Goal: Book appointment/travel/reservation

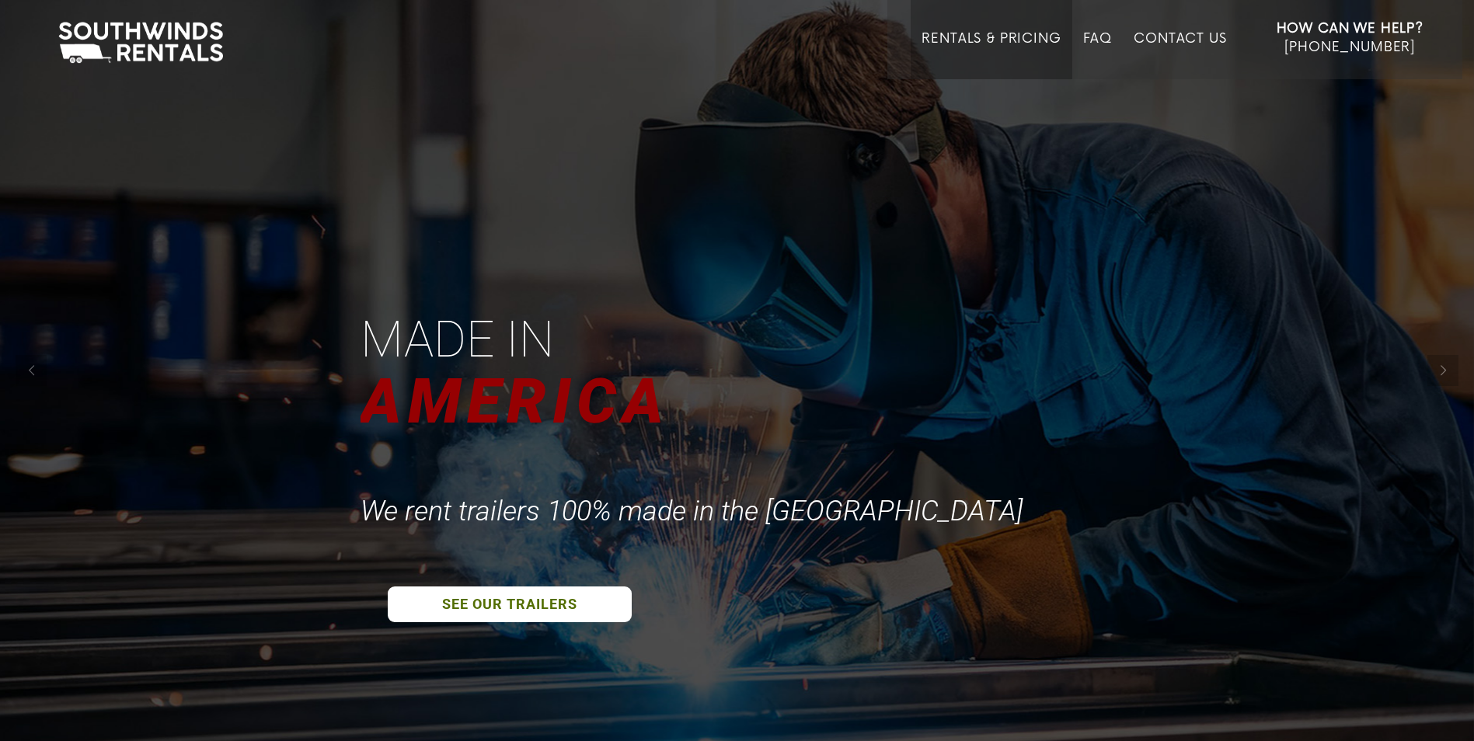
click at [947, 37] on link "Rentals & Pricing" at bounding box center [991, 55] width 139 height 48
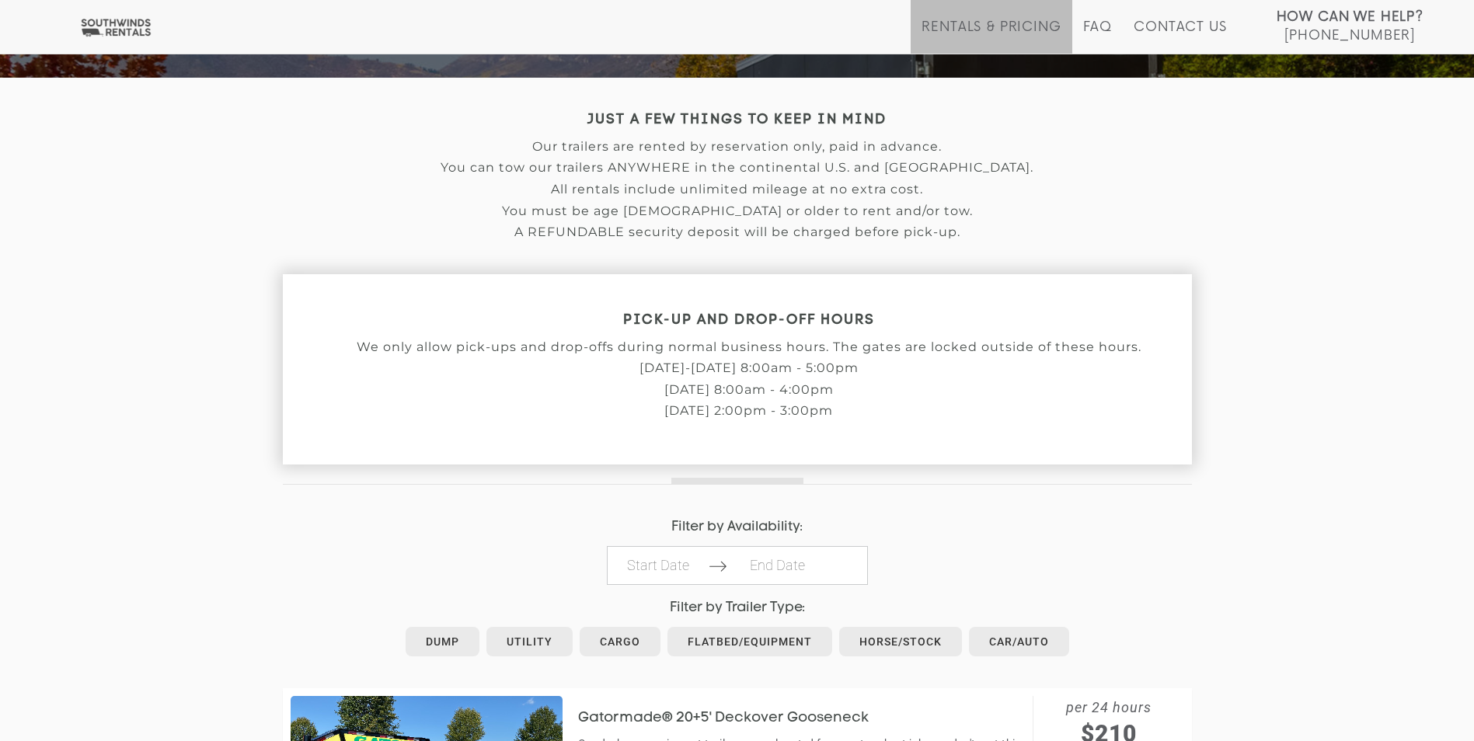
scroll to position [389, 0]
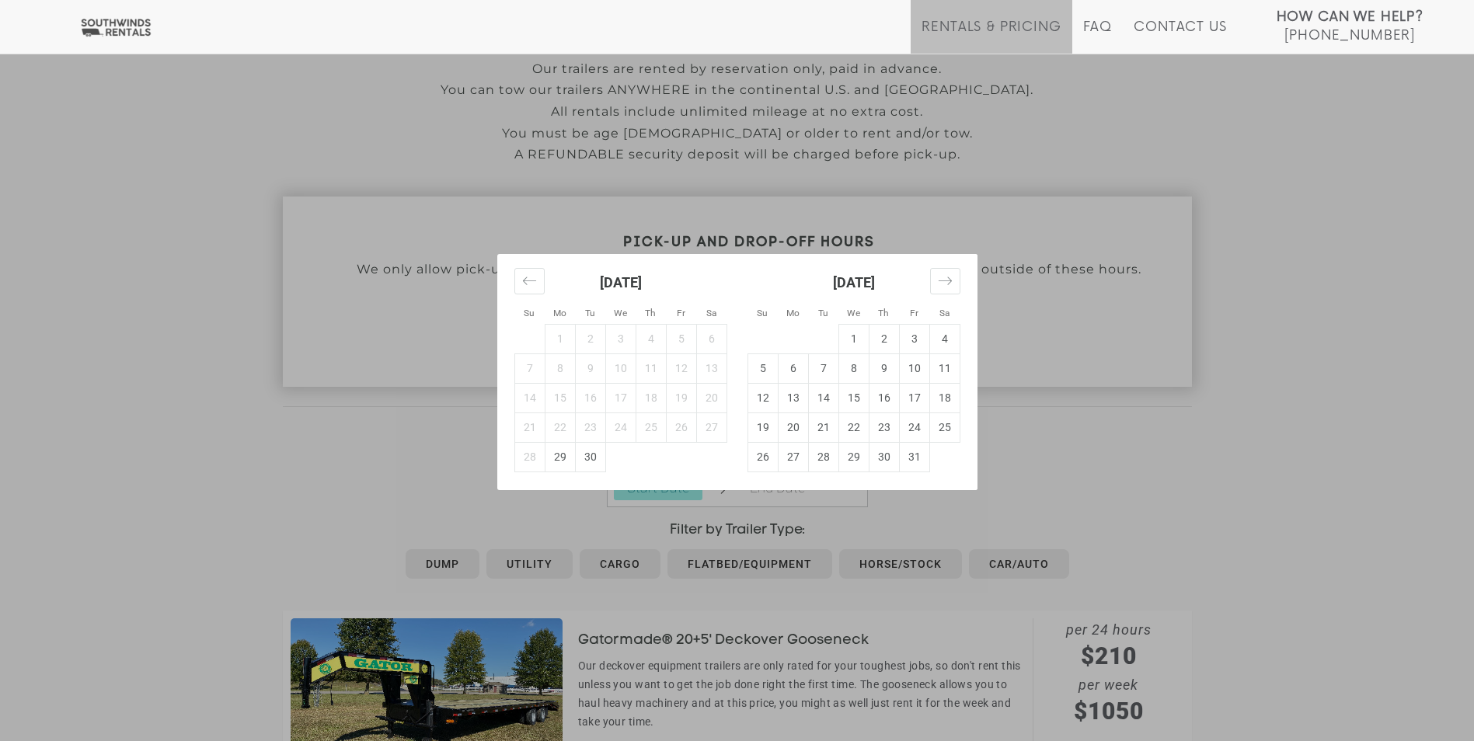
click at [857, 337] on td "1" at bounding box center [854, 339] width 30 height 30
type input "2025-10-01"
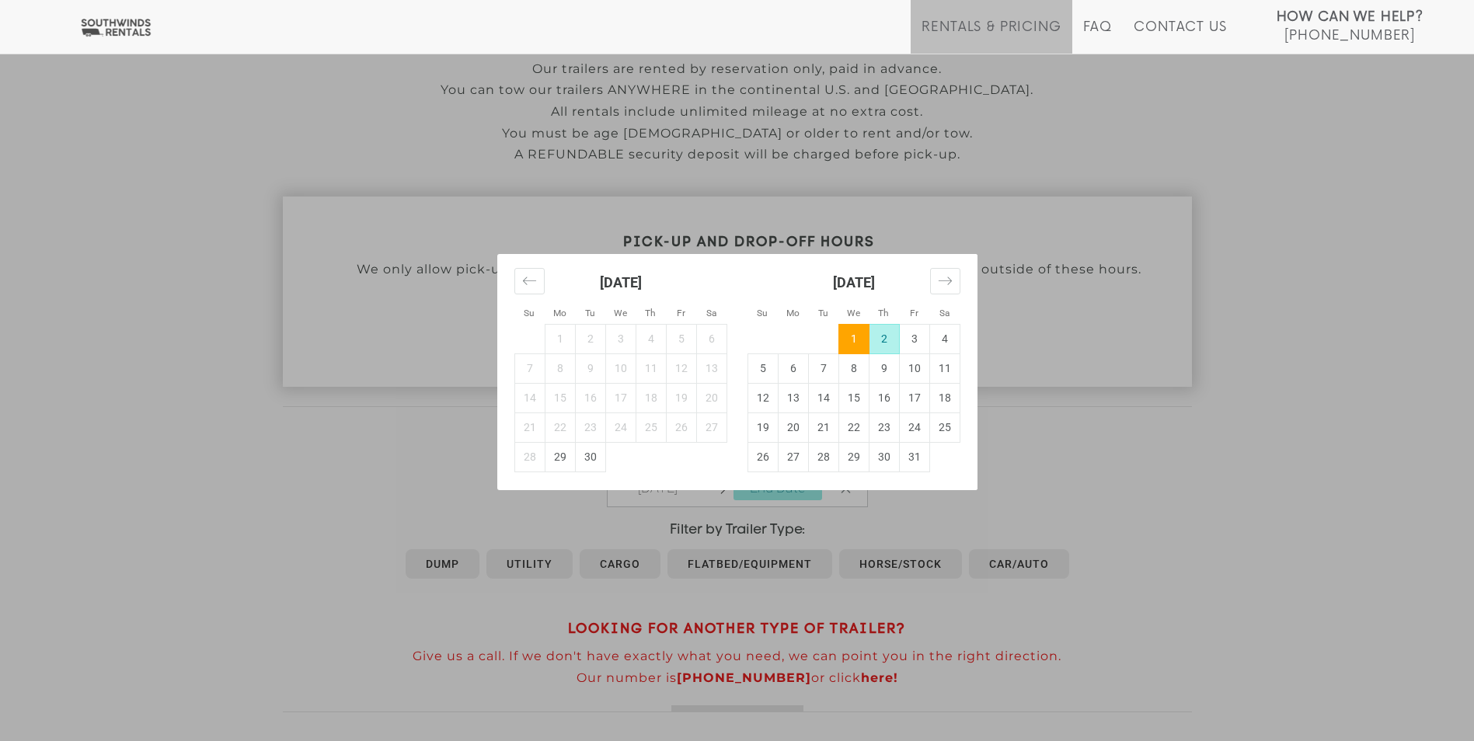
click at [886, 340] on td "2" at bounding box center [884, 339] width 30 height 30
type input "2025-10-02"
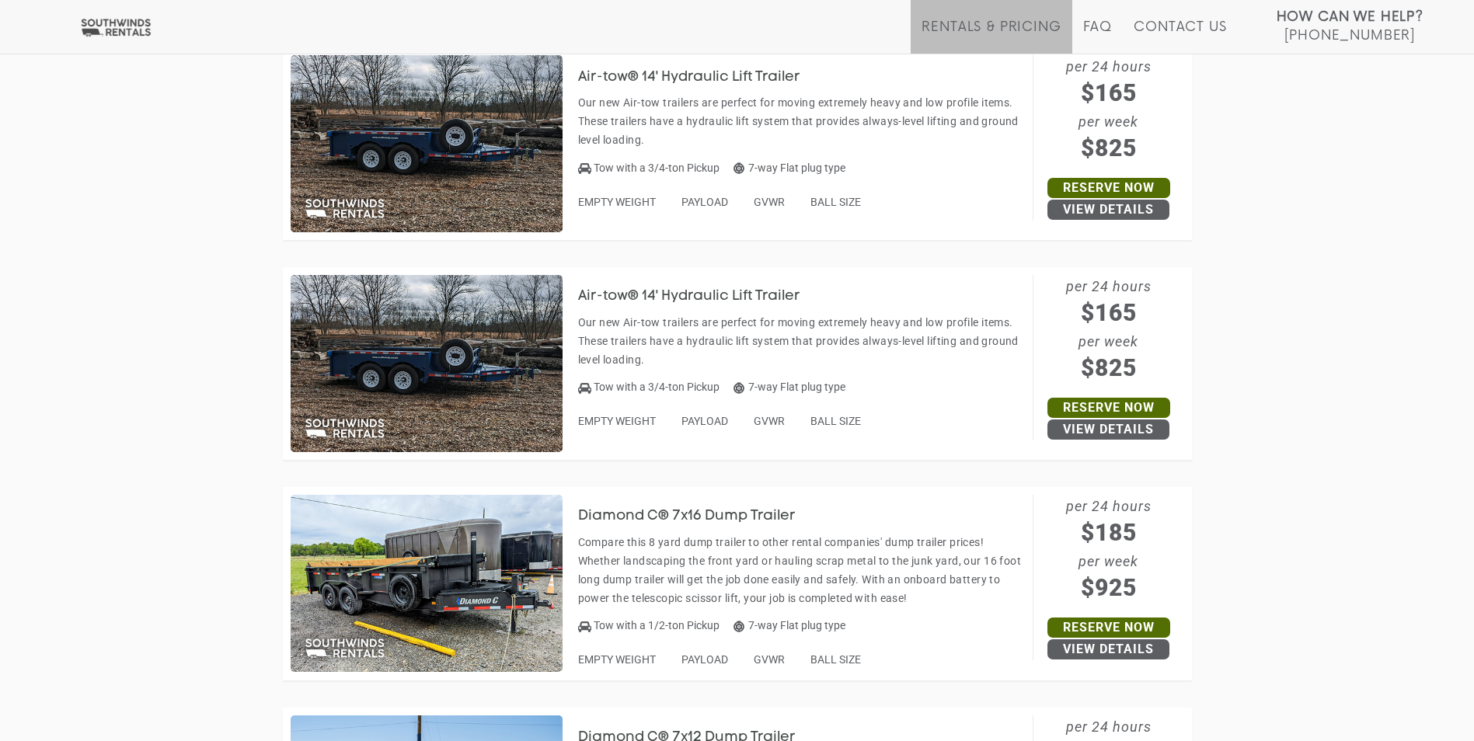
scroll to position [5052, 0]
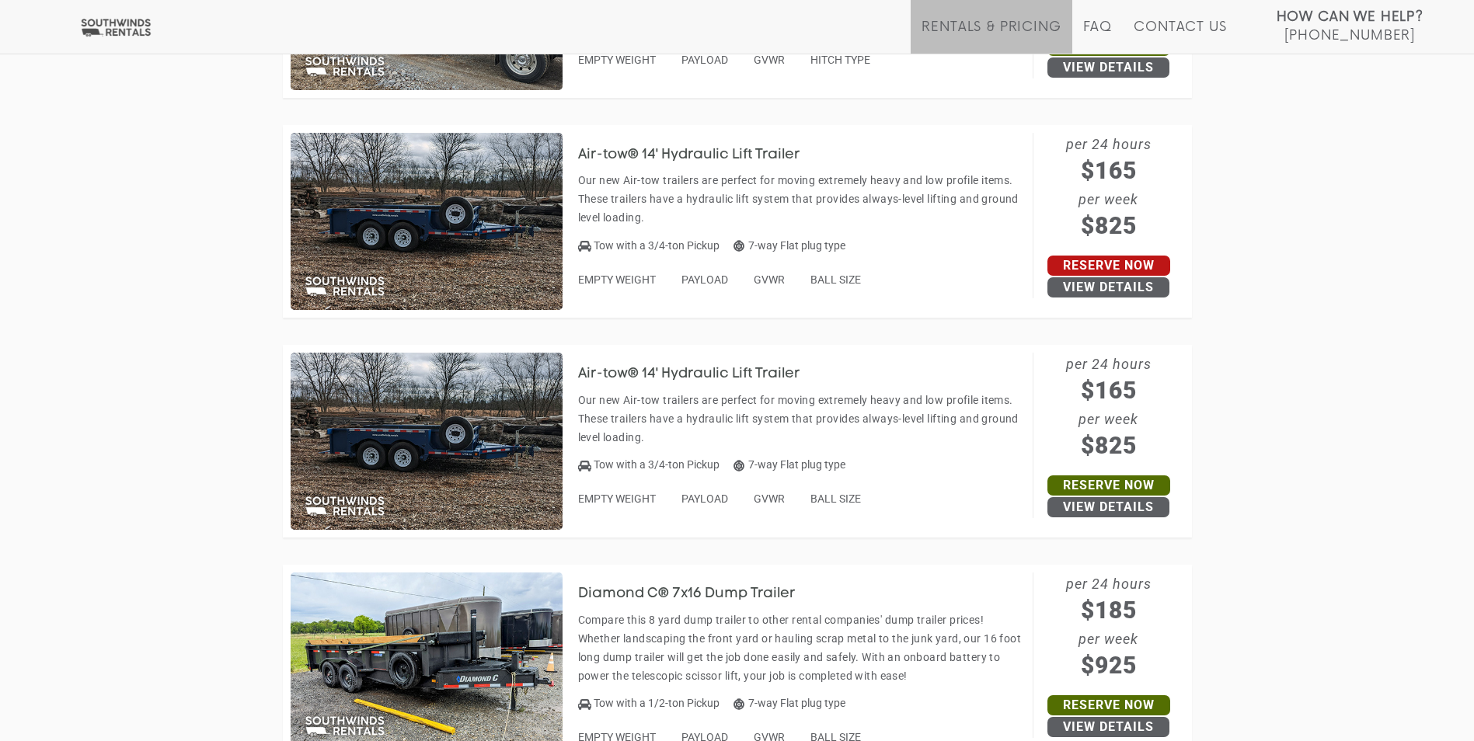
click at [1076, 264] on link "Reserve Now" at bounding box center [1109, 266] width 123 height 20
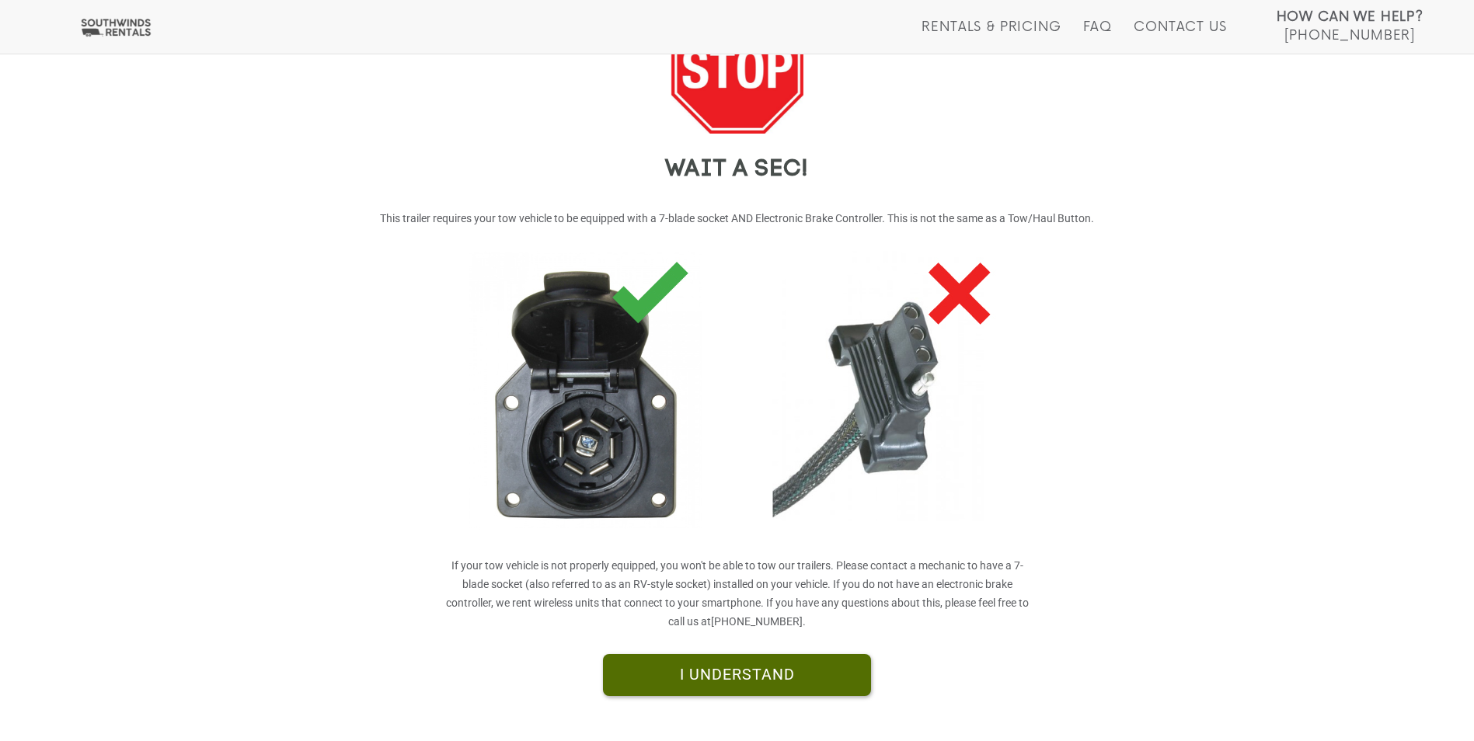
scroll to position [155, 0]
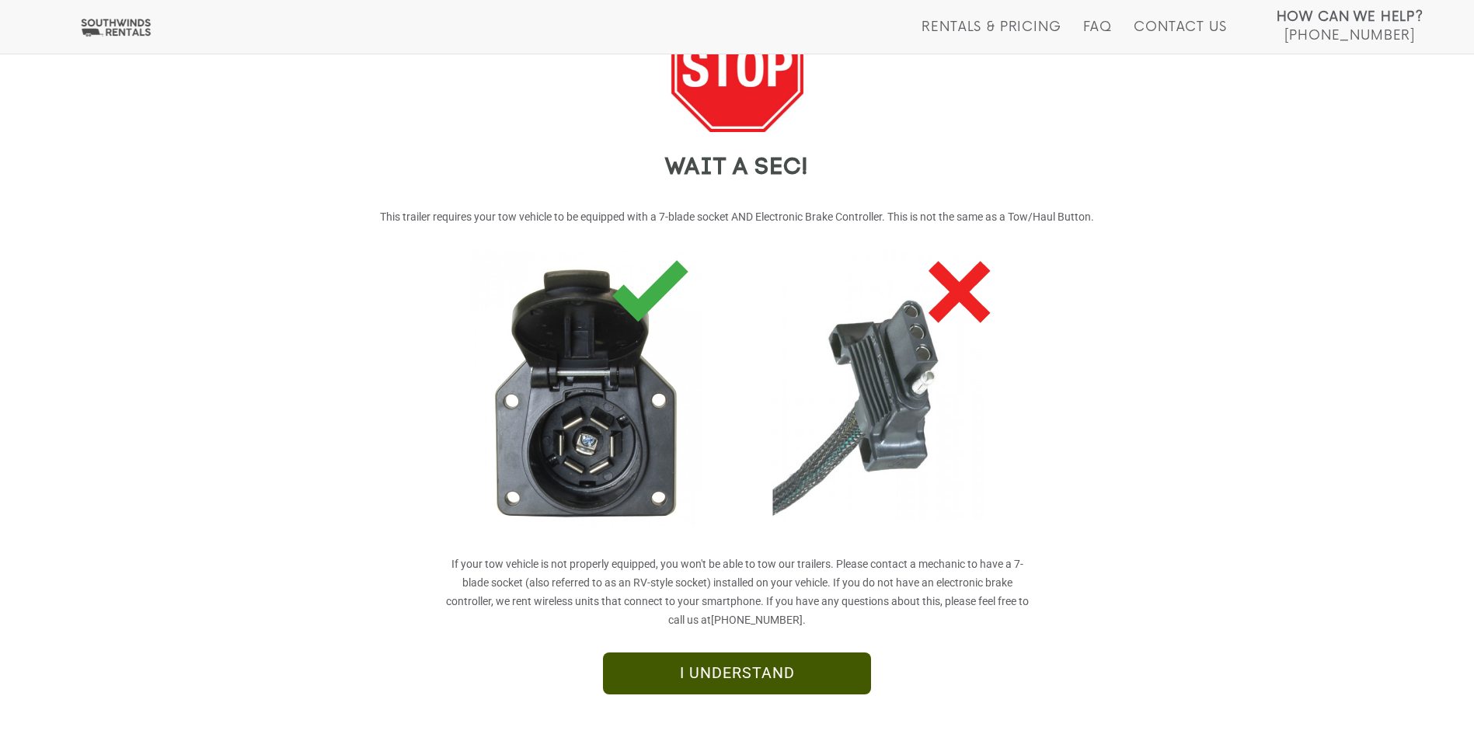
click at [770, 674] on link "I UNDERSTAND" at bounding box center [737, 674] width 268 height 42
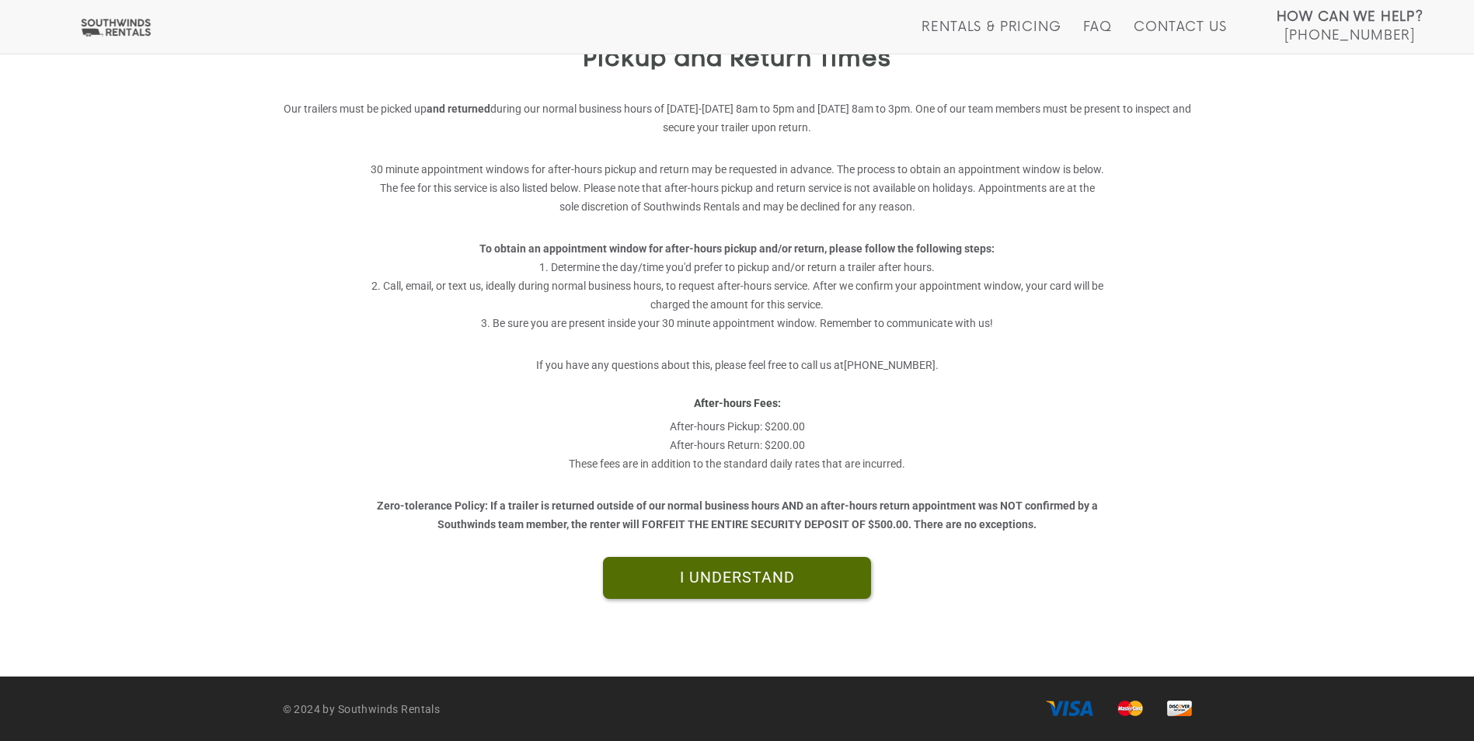
scroll to position [264, 0]
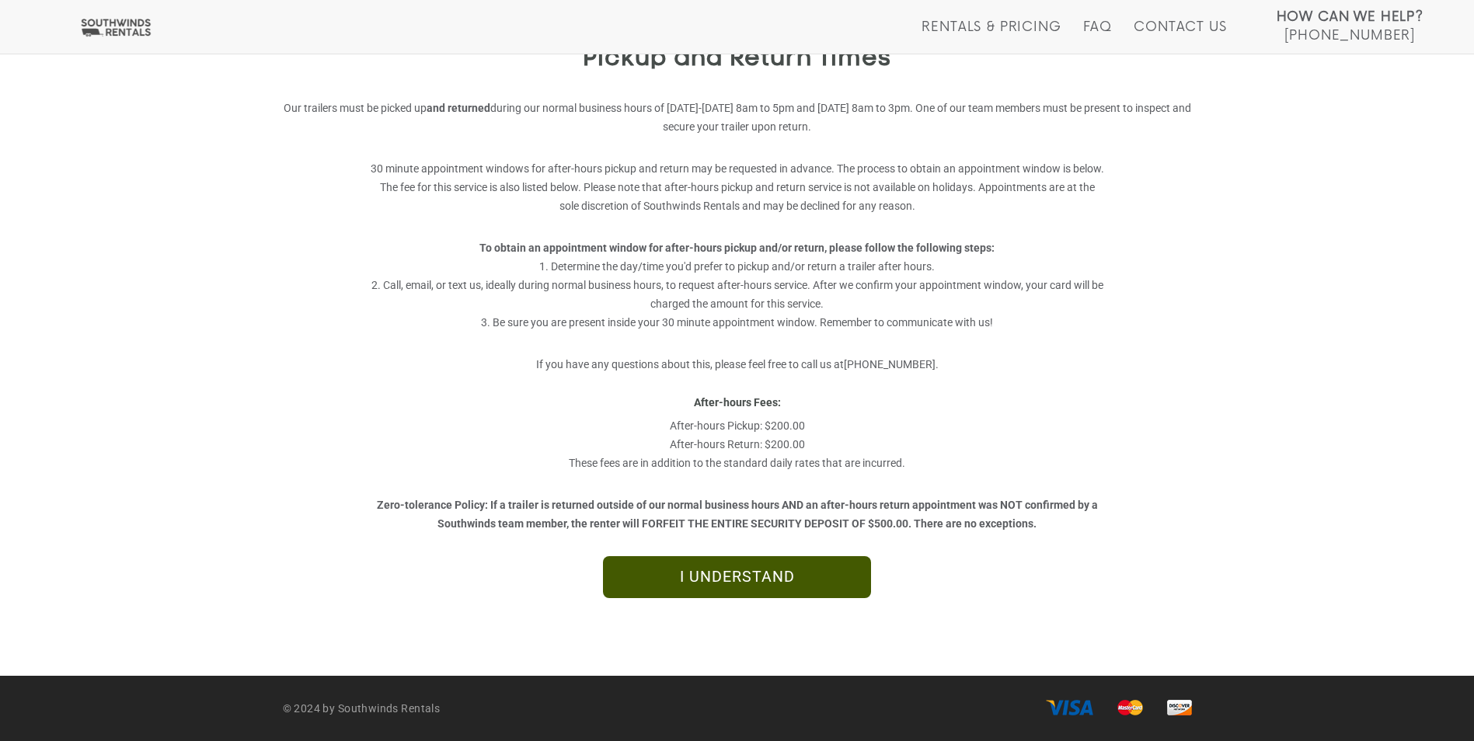
click at [713, 574] on link "I UNDERSTAND" at bounding box center [737, 577] width 268 height 42
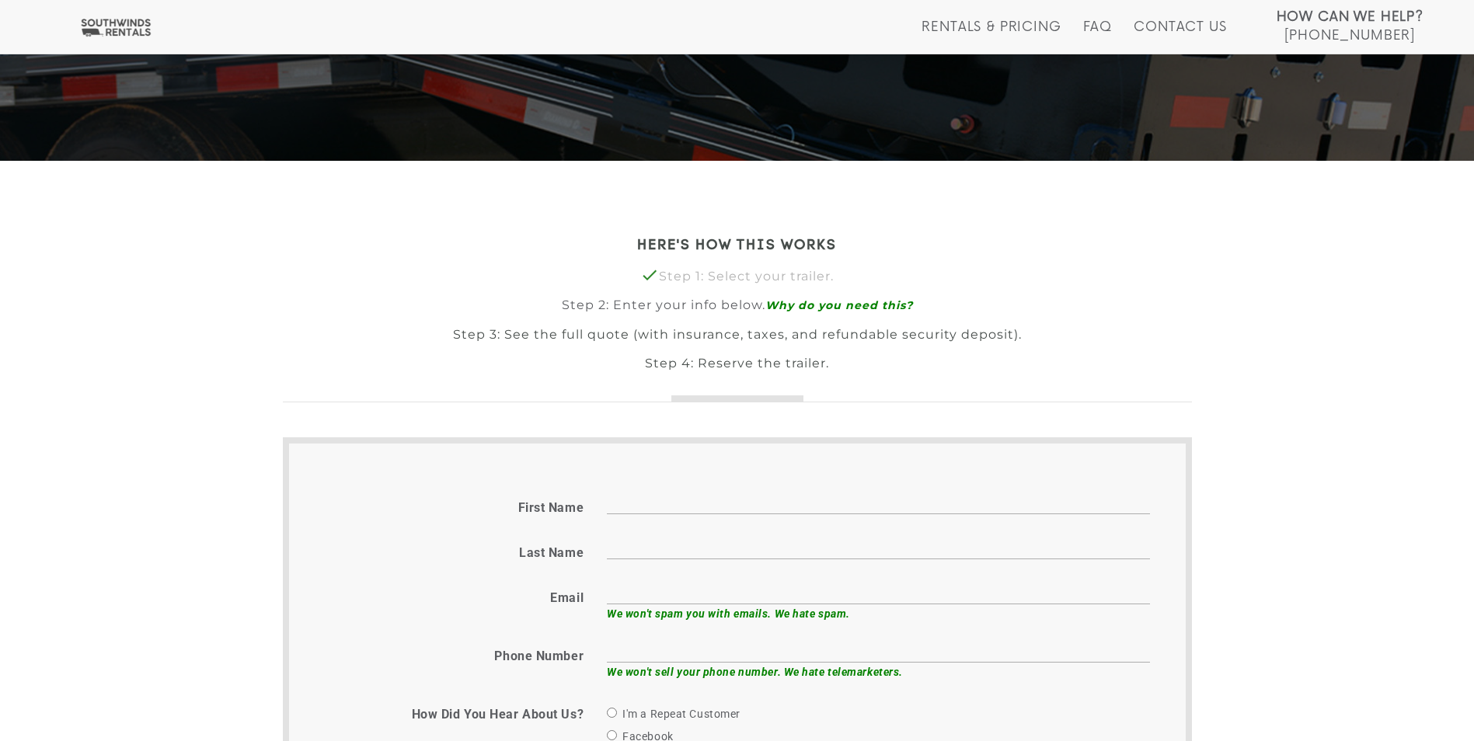
scroll to position [233, 0]
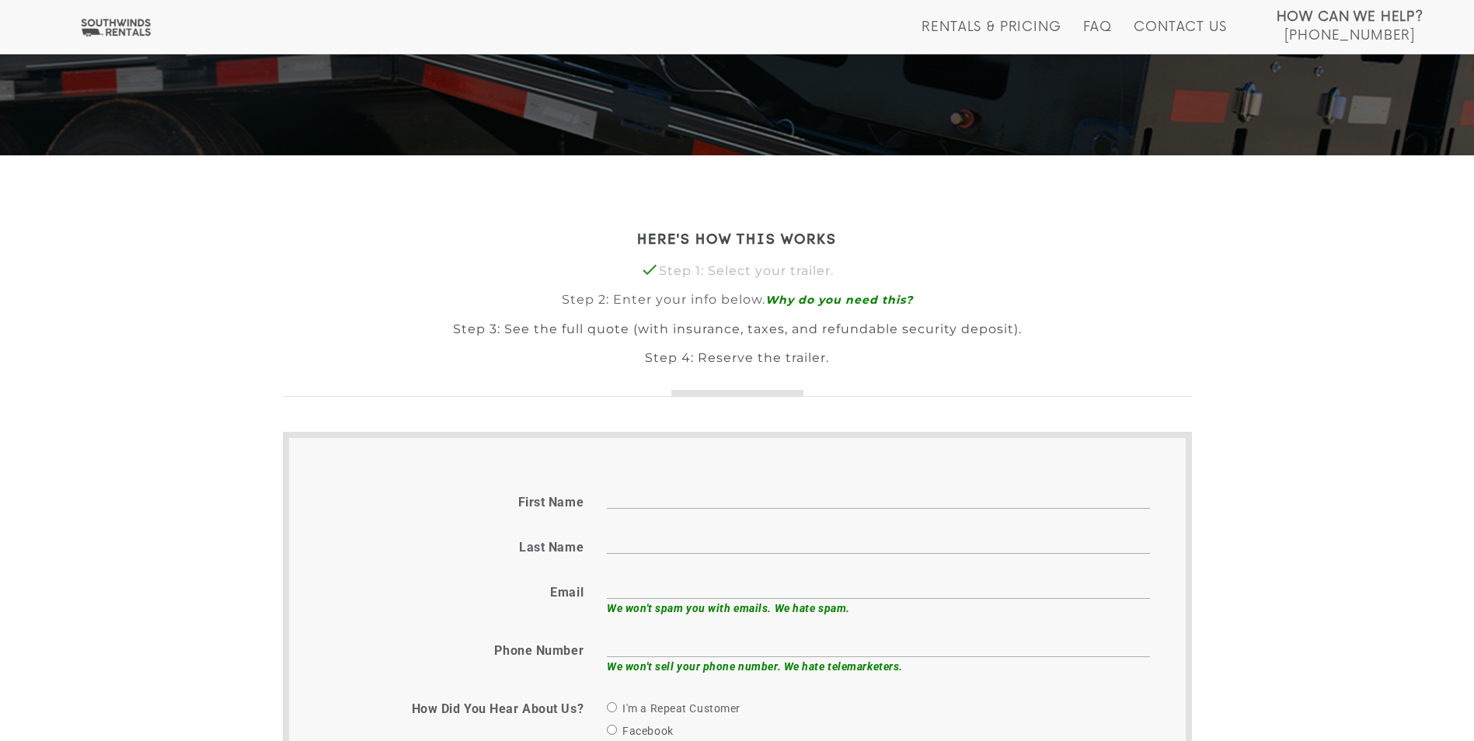
click at [703, 491] on input "First name" at bounding box center [878, 497] width 543 height 24
type input "[PERSON_NAME]"
type input "bcruse480@gmail.com"
type input "6158287840"
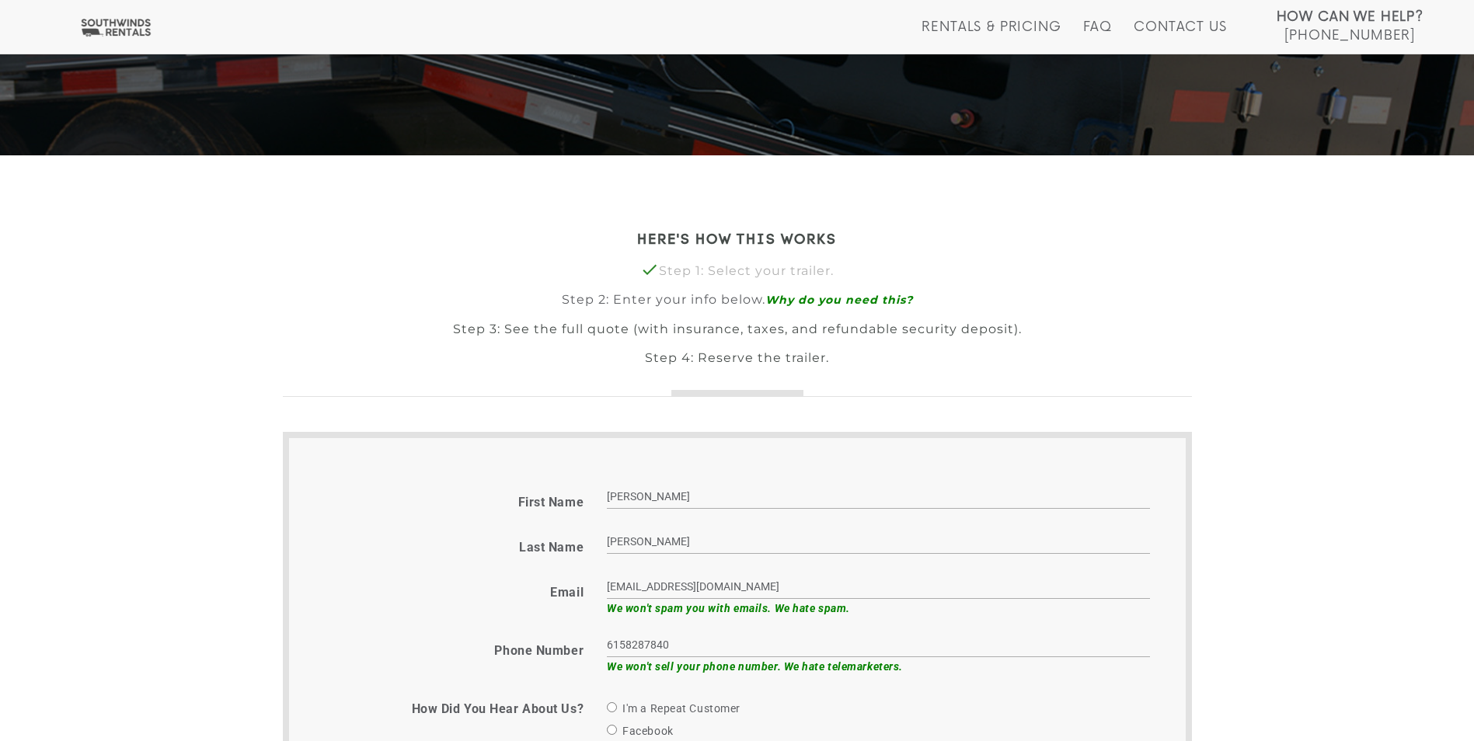
click at [773, 588] on input "bcruse480@gmail.com" at bounding box center [878, 587] width 543 height 24
type input "[EMAIL_ADDRESS][DOMAIN_NAME]"
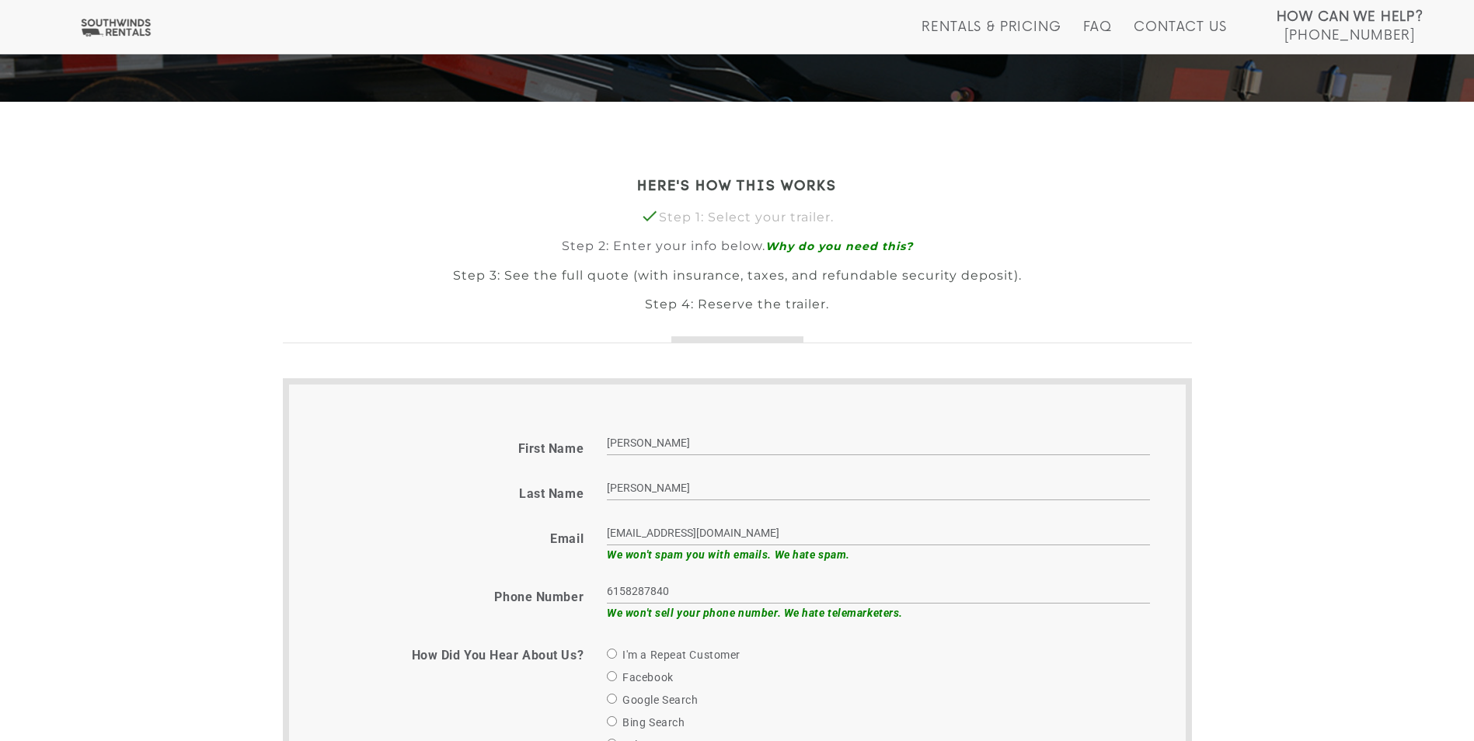
scroll to position [311, 0]
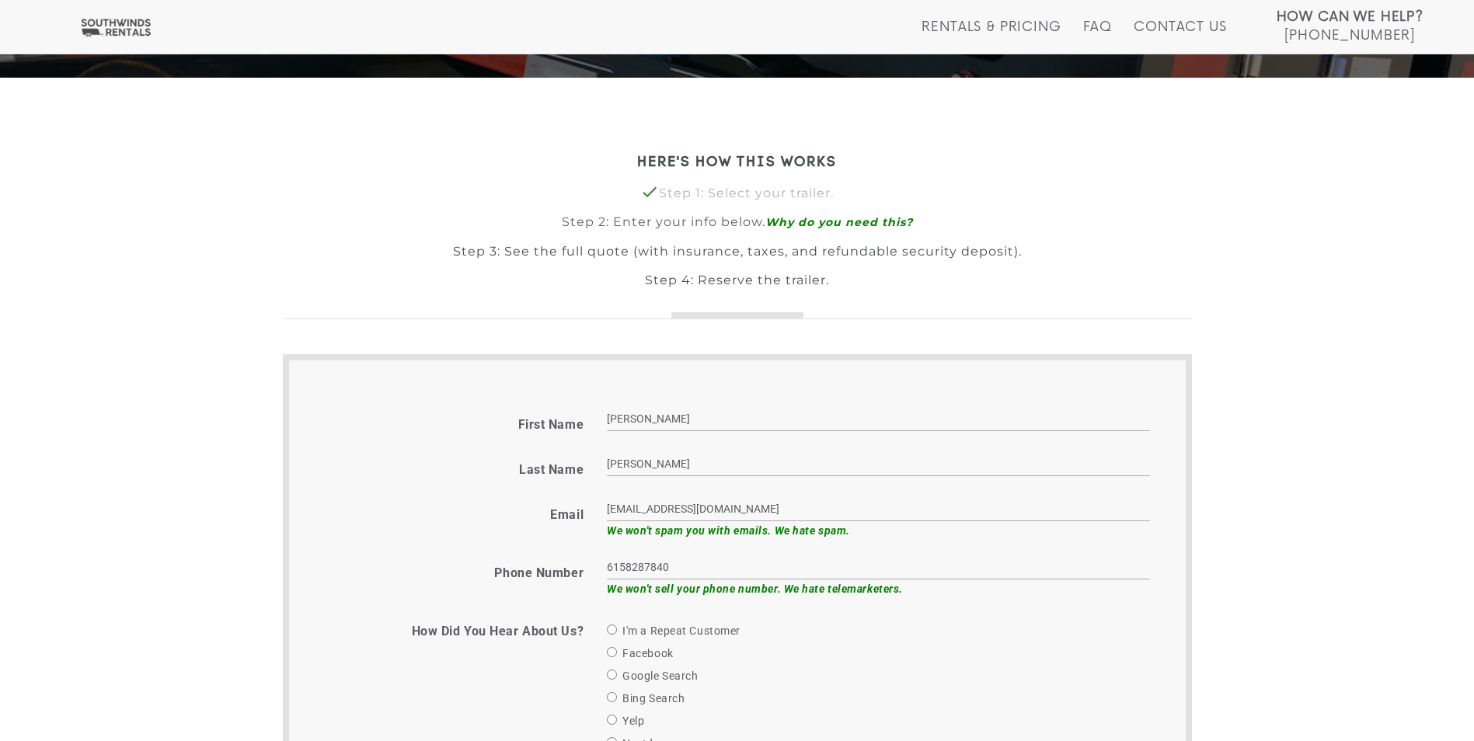
click at [728, 571] on input "6158287840" at bounding box center [878, 568] width 543 height 24
click at [687, 567] on input "6157666118" at bounding box center [878, 568] width 543 height 24
type input "6"
type input "6159762126"
click at [825, 651] on div "Facebook" at bounding box center [878, 653] width 543 height 19
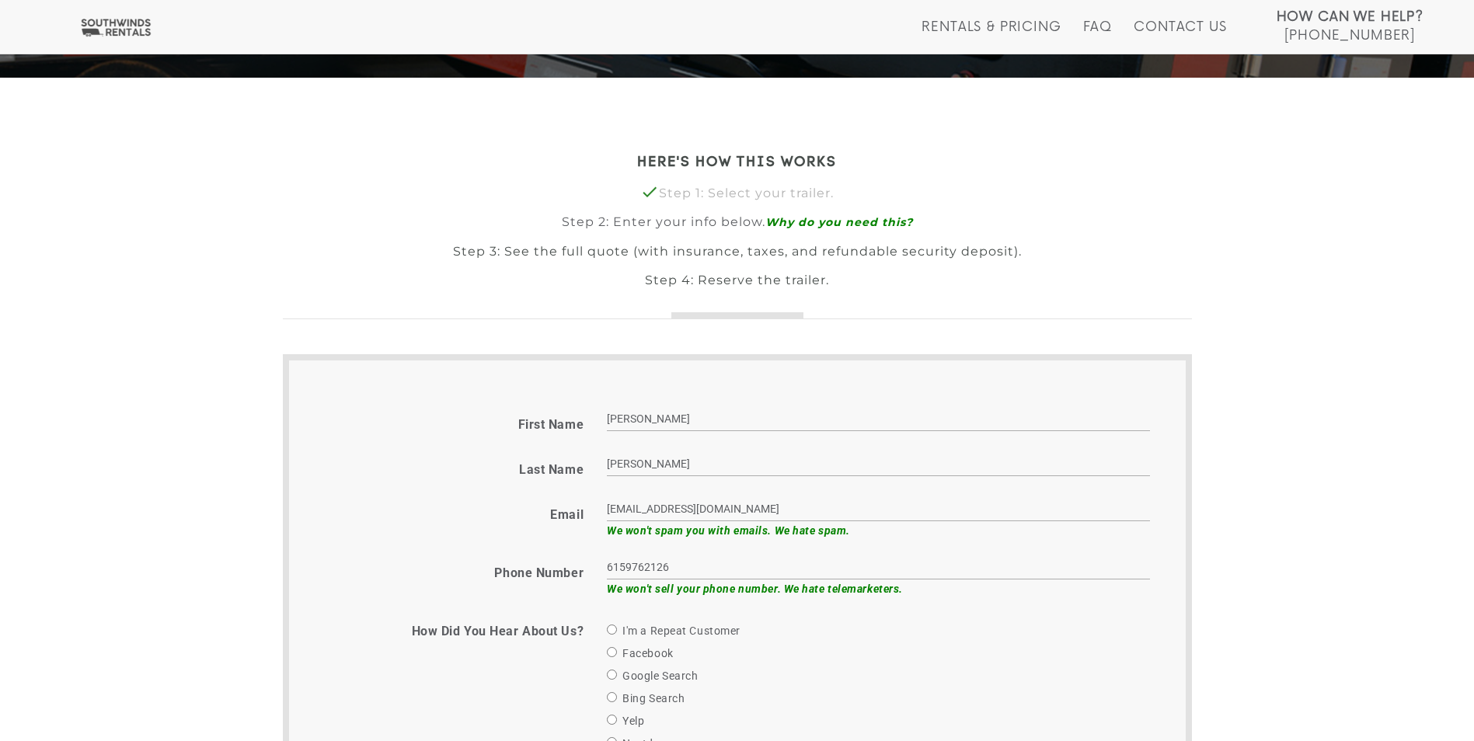
click at [673, 630] on label "I'm a Repeat Customer" at bounding box center [674, 631] width 134 height 19
click at [617, 630] on input "I'm a Repeat Customer" at bounding box center [612, 630] width 10 height 10
radio input "true"
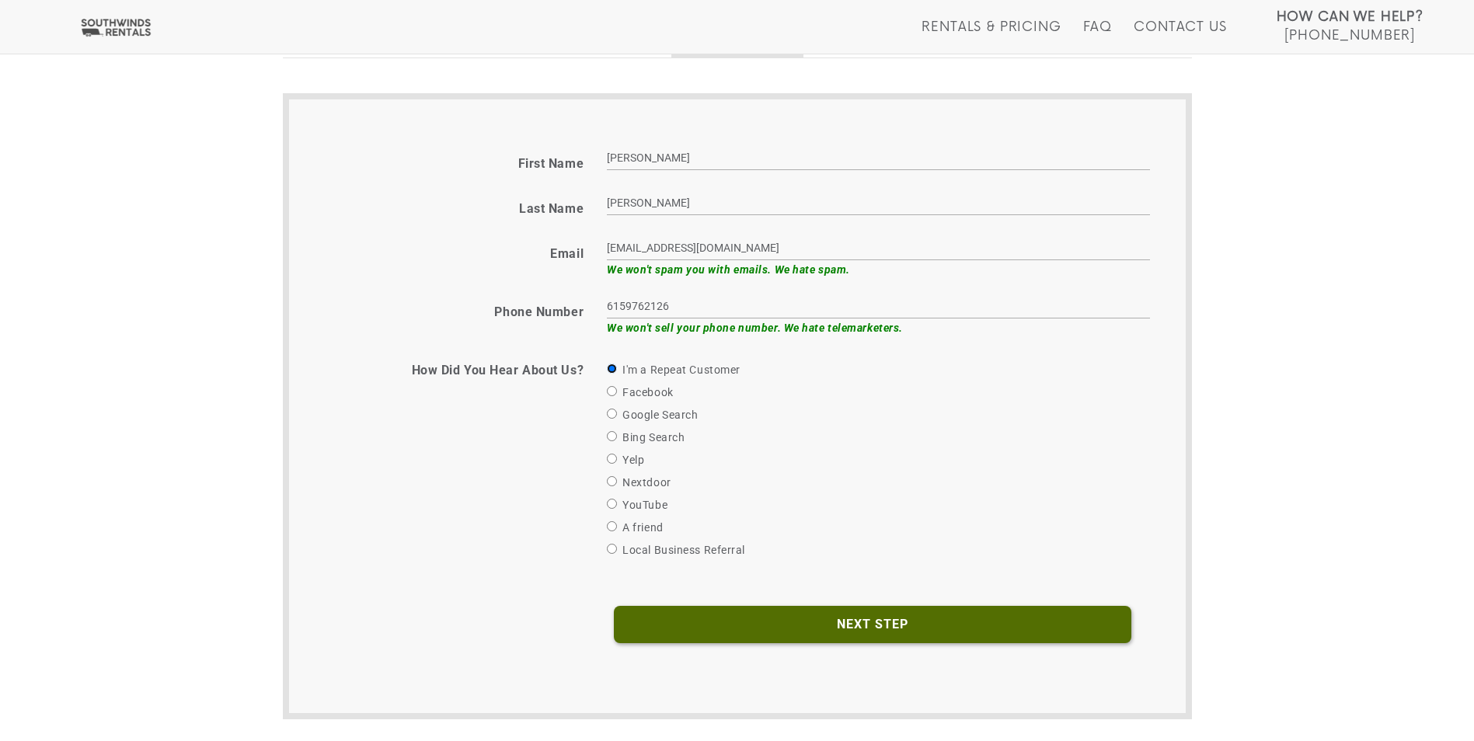
scroll to position [544, 0]
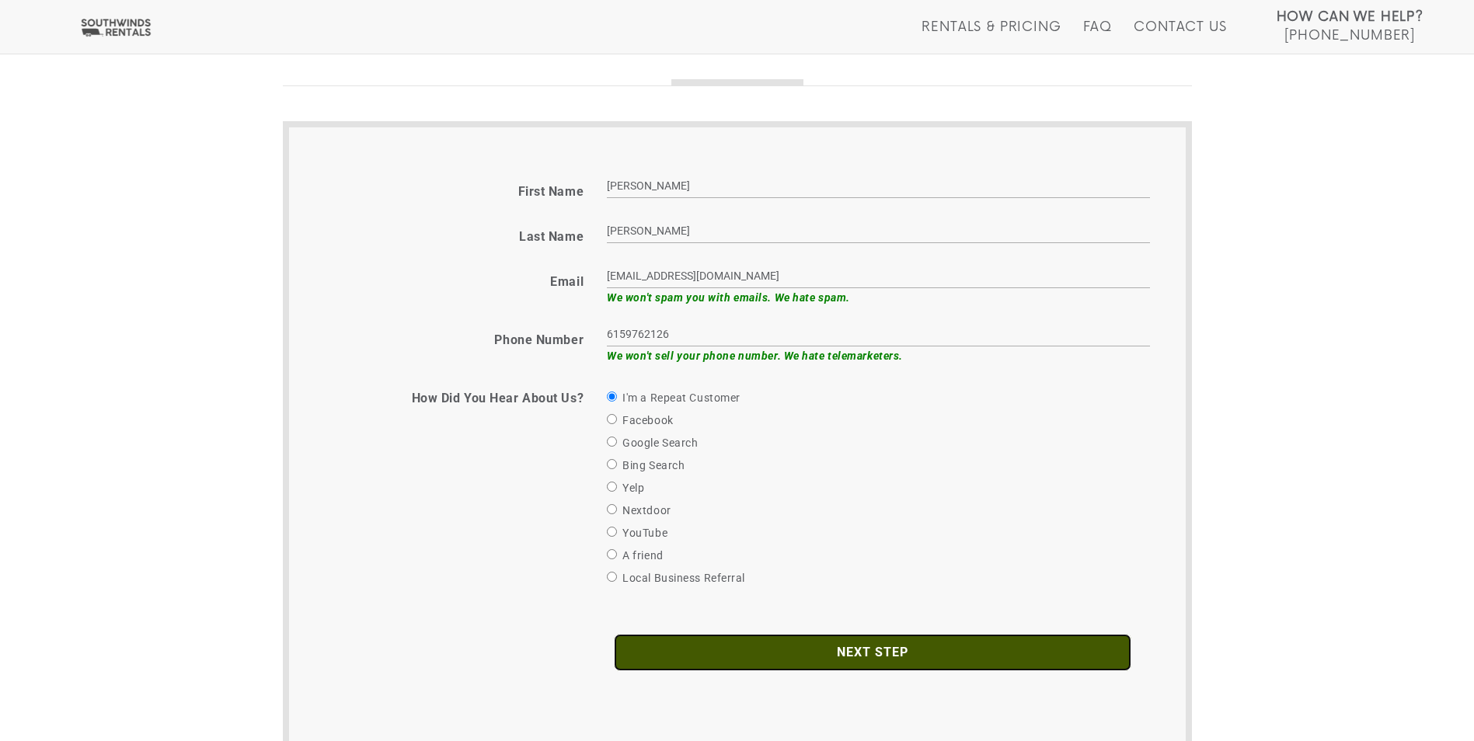
click at [851, 651] on input "Next Step" at bounding box center [873, 652] width 518 height 37
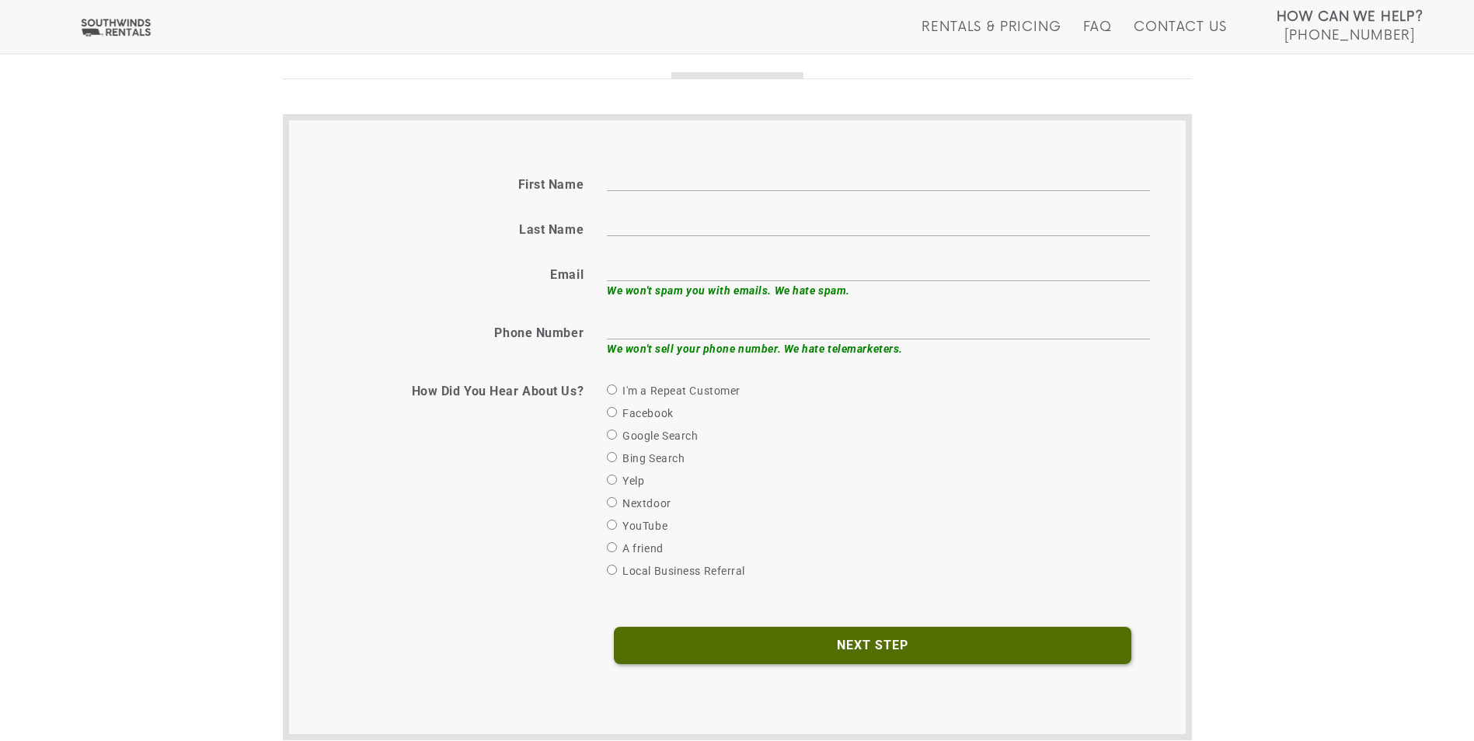
scroll to position [550, 0]
click at [646, 181] on input "First name" at bounding box center [878, 180] width 543 height 24
type input "[PERSON_NAME]"
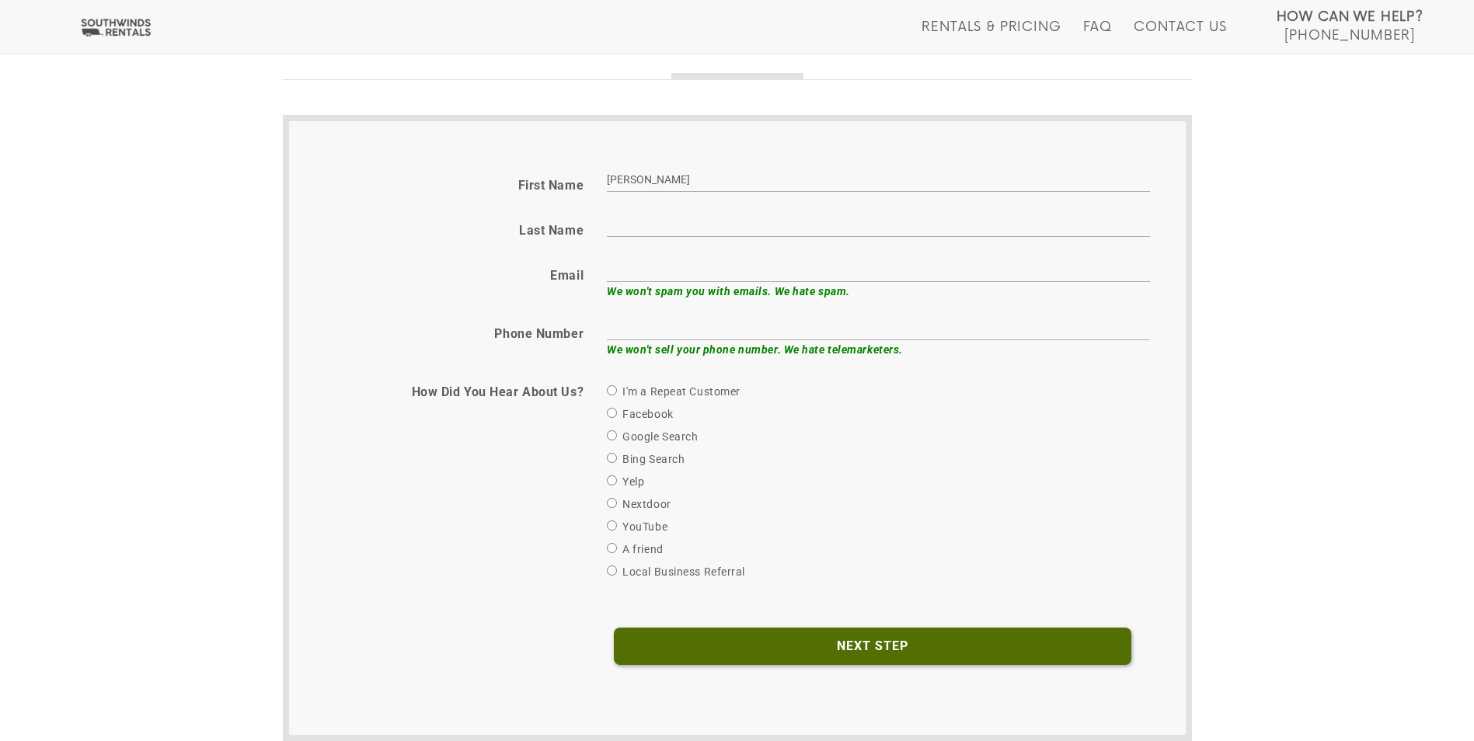
type input "[PERSON_NAME]"
type input "[EMAIL_ADDRESS][DOMAIN_NAME]"
type input "6159752126"
click at [664, 393] on label "I'm a Repeat Customer" at bounding box center [674, 391] width 134 height 19
click at [617, 393] on input "I'm a Repeat Customer" at bounding box center [612, 391] width 10 height 10
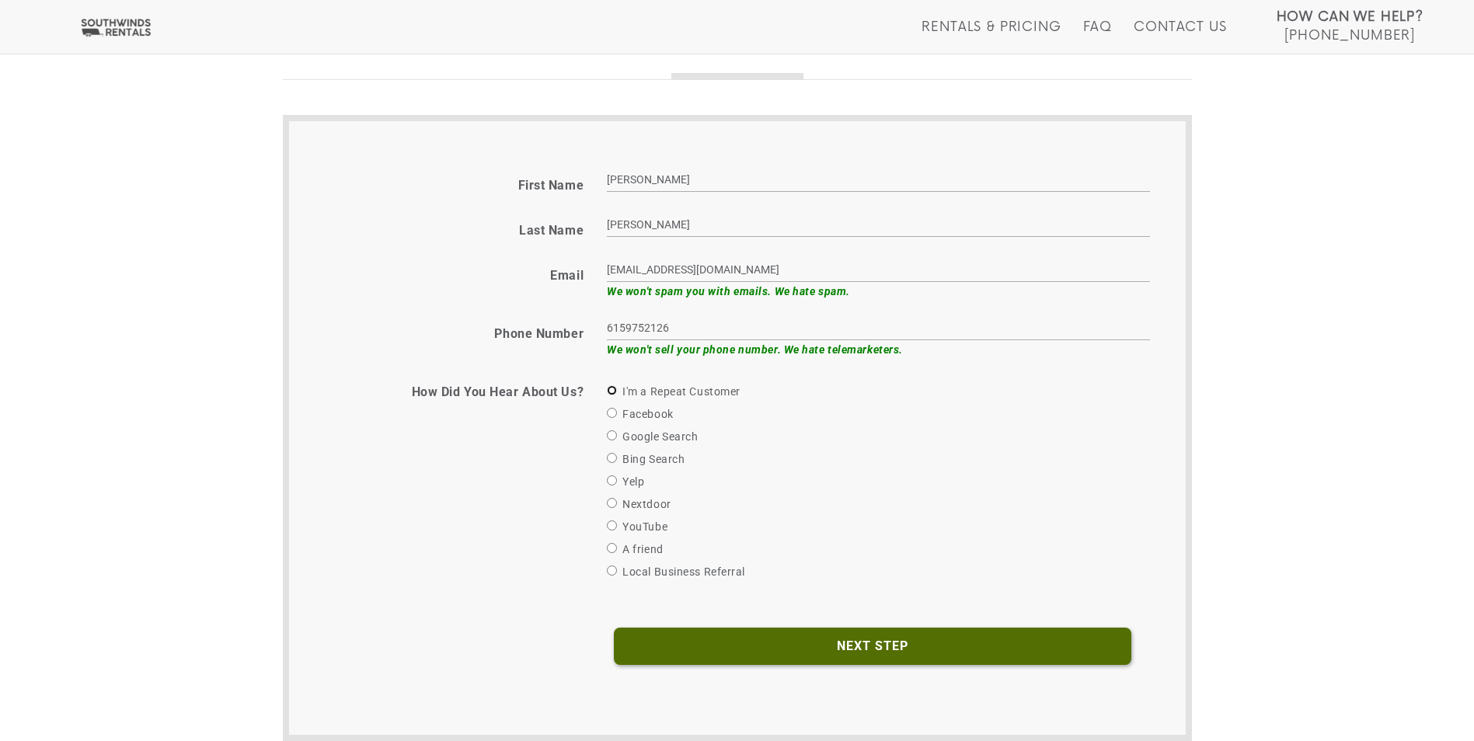
radio input "true"
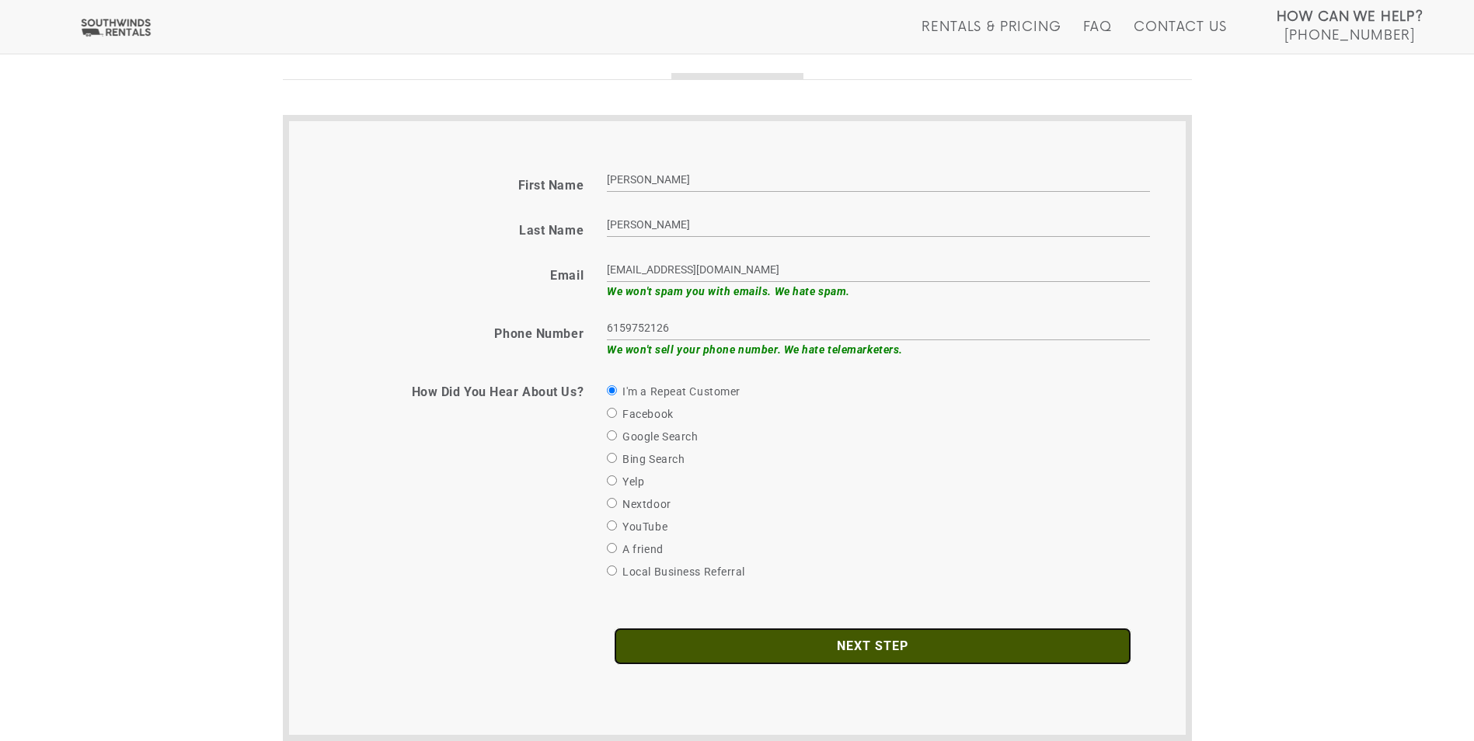
click at [802, 654] on input "Next Step" at bounding box center [873, 646] width 518 height 37
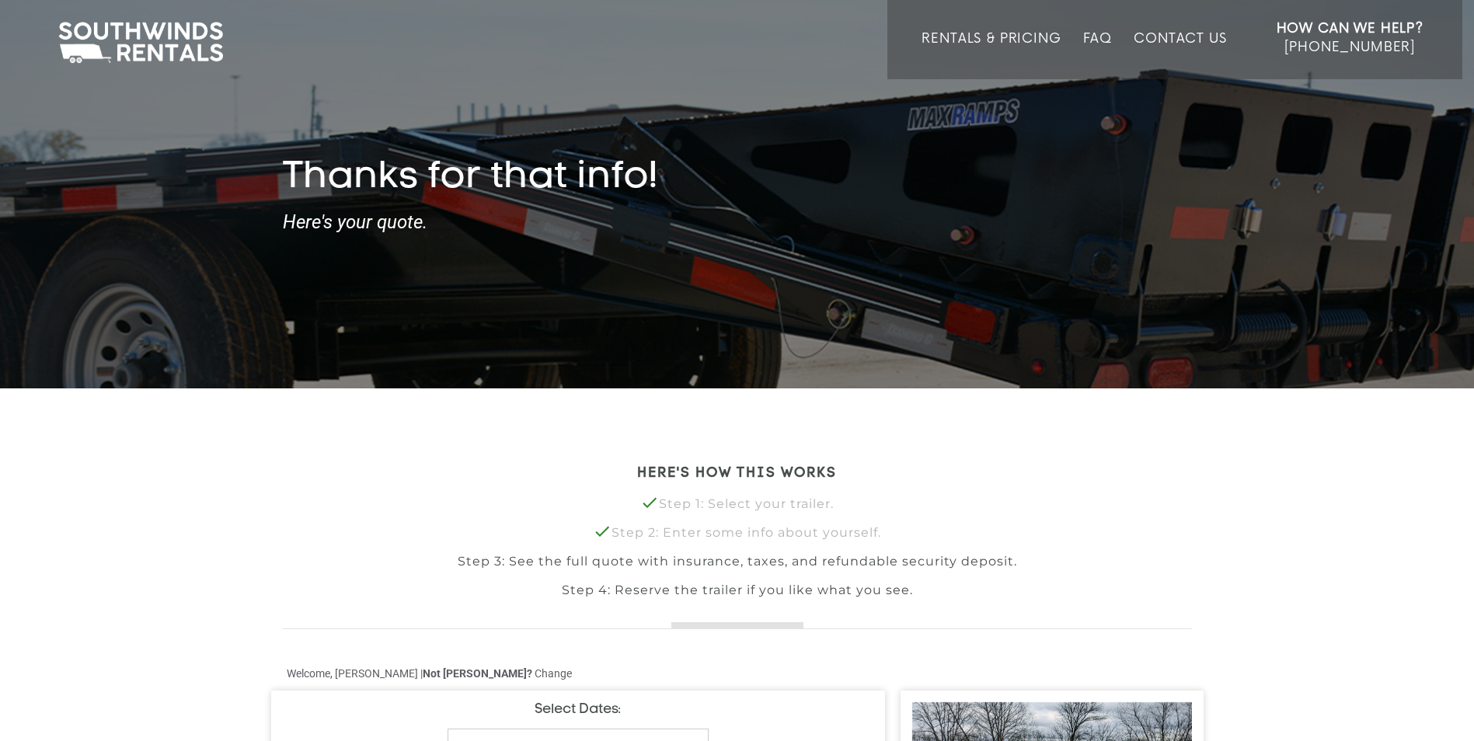
type input "[DATE]"
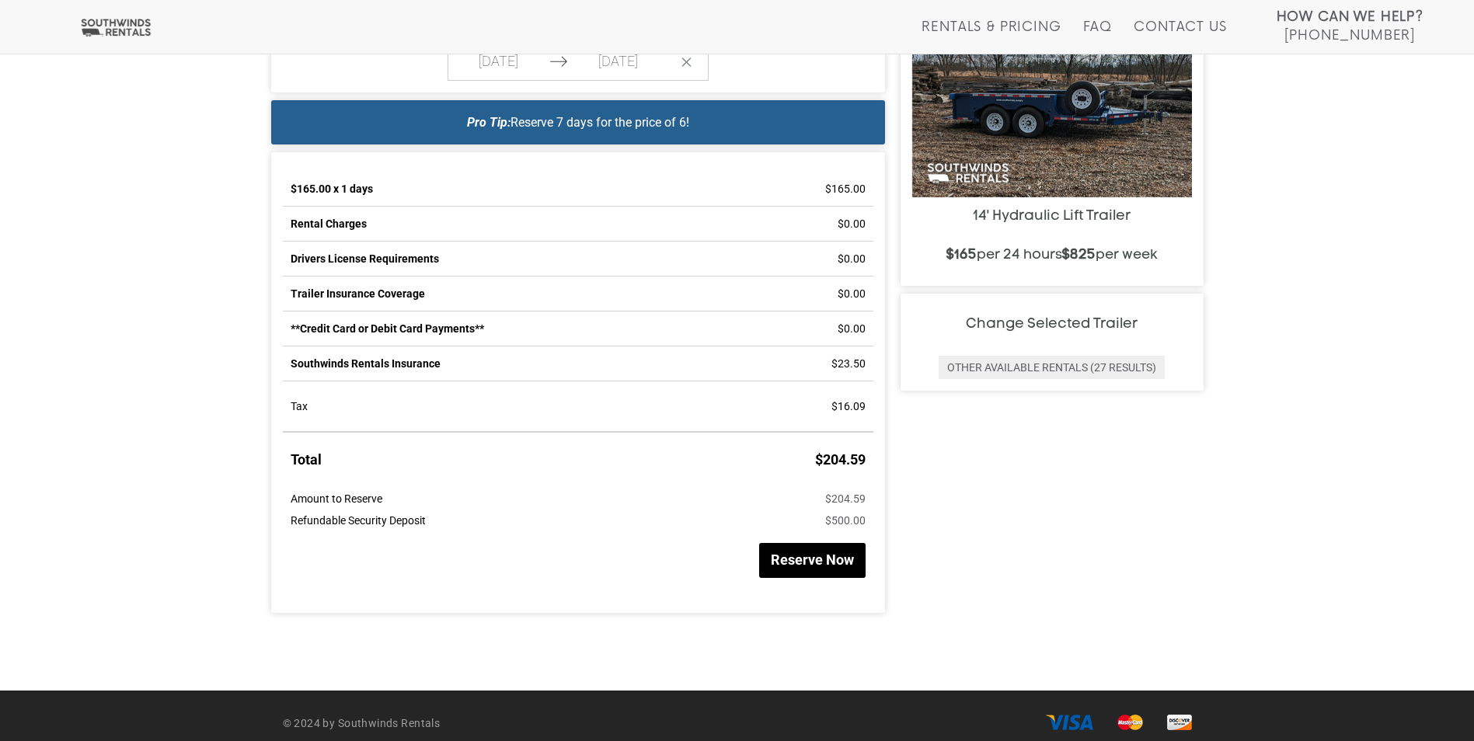
scroll to position [700, 0]
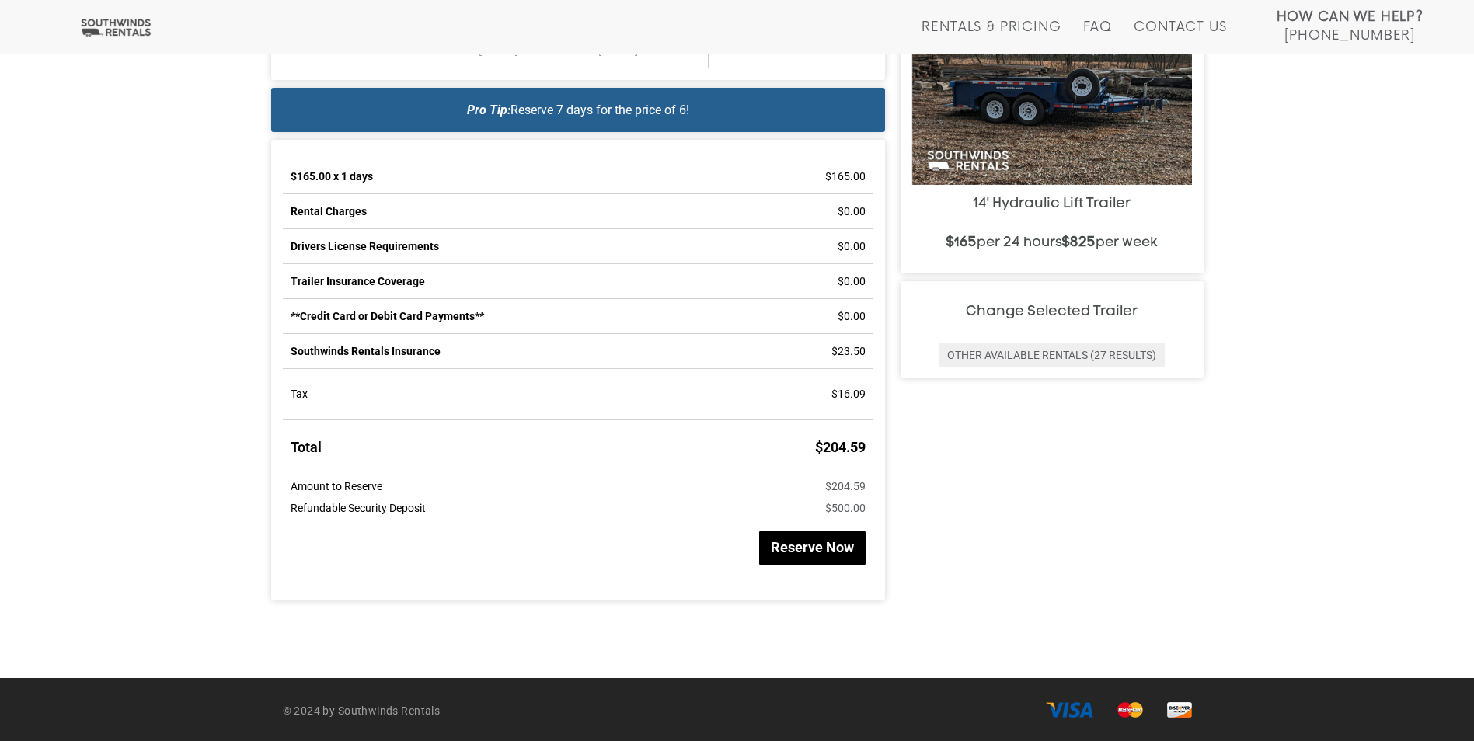
click at [795, 552] on button "Reserve Now" at bounding box center [812, 548] width 106 height 35
